Goal: Book appointment/travel/reservation

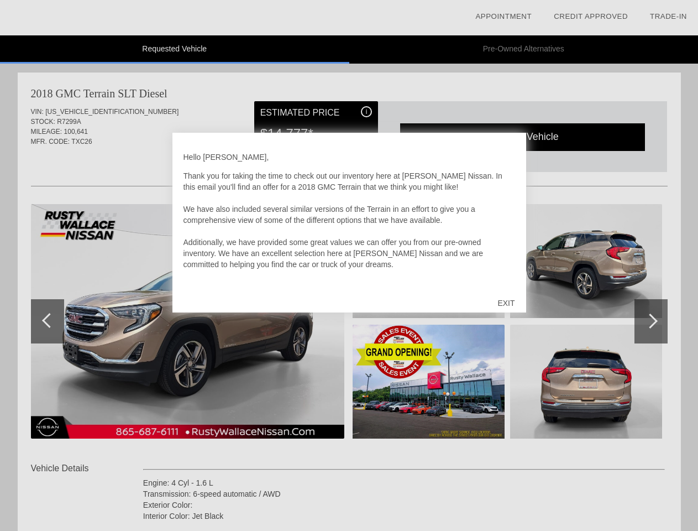
click at [504, 17] on link "Appointment" at bounding box center [503, 16] width 56 height 8
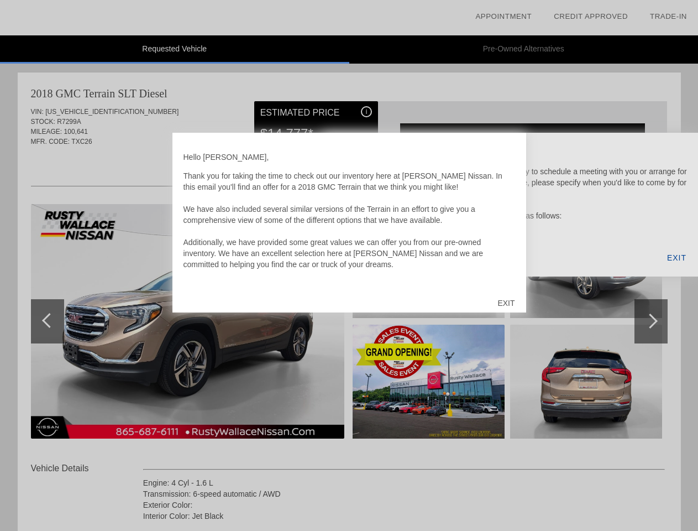
click at [506, 303] on div "EXIT" at bounding box center [505, 302] width 39 height 33
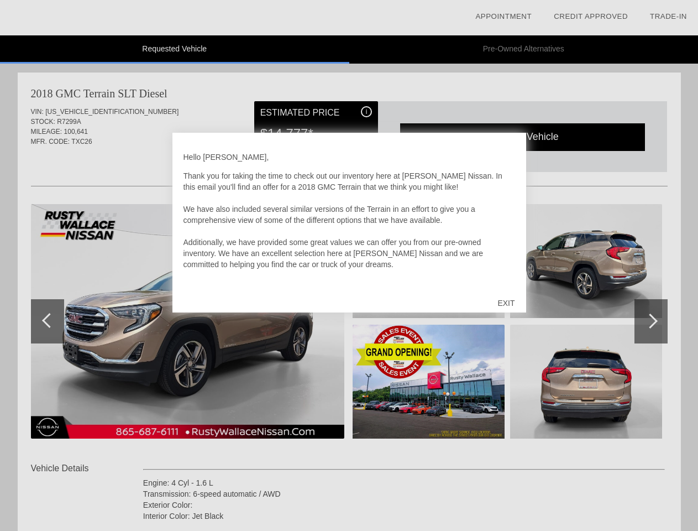
click at [504, 17] on link "Appointment" at bounding box center [503, 16] width 56 height 8
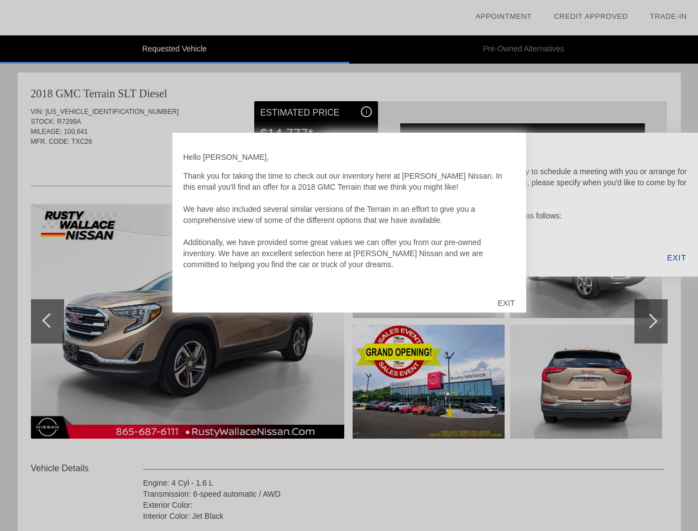
click at [506, 303] on div "EXIT" at bounding box center [505, 302] width 39 height 33
